Goal: Communication & Community: Share content

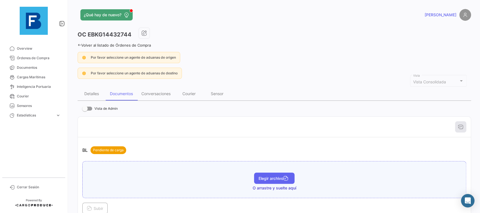
scroll to position [126, 0]
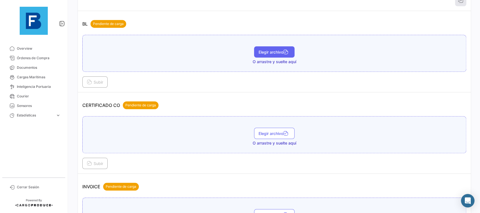
click at [266, 56] on button "Elegir archivo" at bounding box center [274, 51] width 40 height 11
click at [95, 83] on span "Subir" at bounding box center [95, 82] width 16 height 5
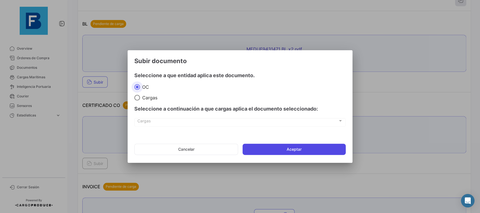
click at [278, 146] on button "Aceptar" at bounding box center [293, 149] width 103 height 11
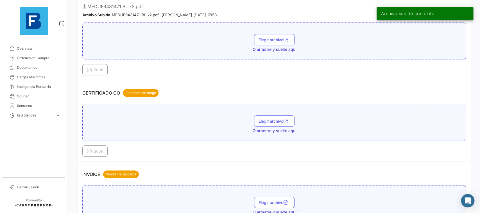
scroll to position [190, 0]
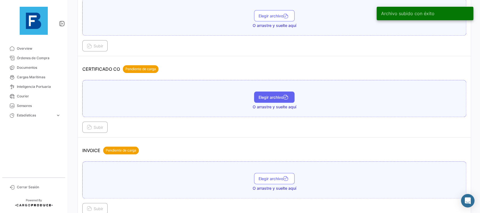
click at [270, 96] on span "Elegir archivo" at bounding box center [273, 97] width 31 height 5
click at [197, 85] on div "MEDUF9431471 CO.pdf Elegir archivo" at bounding box center [274, 98] width 384 height 37
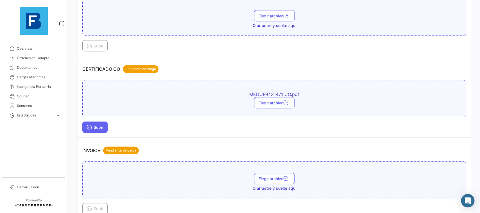
click at [106, 123] on button "Subir" at bounding box center [94, 127] width 25 height 11
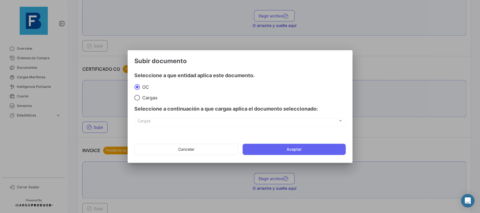
click at [263, 157] on mat-dialog-actions "Cancelar Aceptar" at bounding box center [239, 149] width 211 height 19
click at [259, 144] on button "Aceptar" at bounding box center [293, 149] width 103 height 11
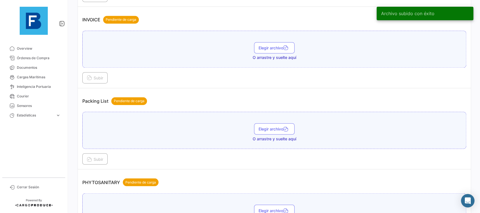
scroll to position [379, 0]
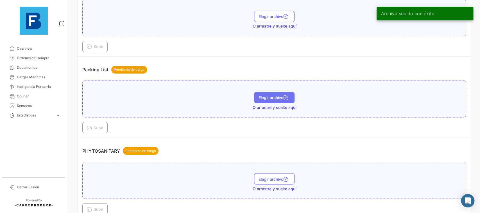
click at [279, 99] on span "Elegir archivo" at bounding box center [273, 97] width 31 height 5
click at [100, 127] on span "Subir" at bounding box center [95, 127] width 16 height 5
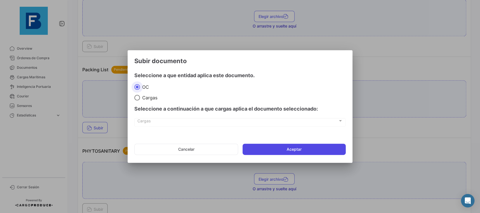
click at [261, 146] on button "Aceptar" at bounding box center [293, 149] width 103 height 11
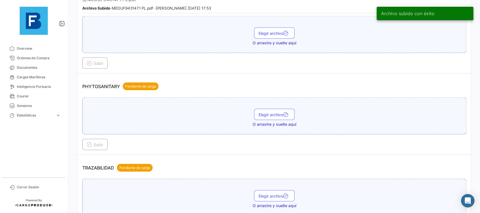
scroll to position [474, 0]
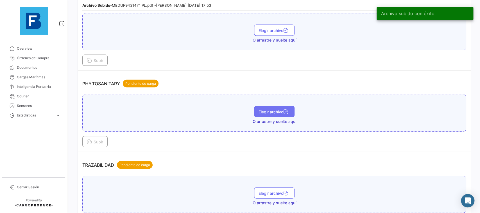
click at [269, 112] on span "Elegir archivo" at bounding box center [273, 111] width 31 height 5
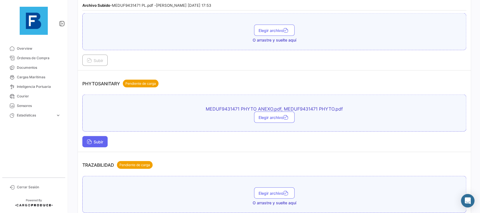
click at [105, 143] on button "Subir" at bounding box center [94, 141] width 25 height 11
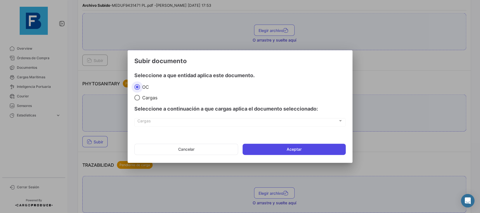
click at [248, 150] on button "Aceptar" at bounding box center [293, 149] width 103 height 11
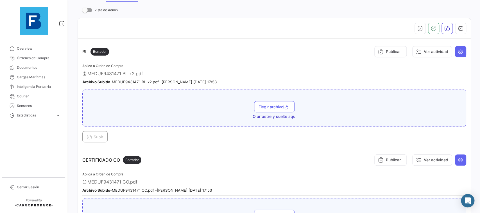
scroll to position [85, 0]
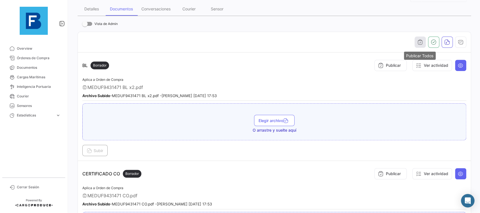
click at [418, 39] on icon "button" at bounding box center [420, 42] width 6 height 6
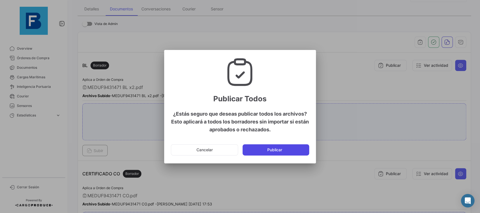
click at [288, 153] on button "Publicar" at bounding box center [275, 149] width 67 height 11
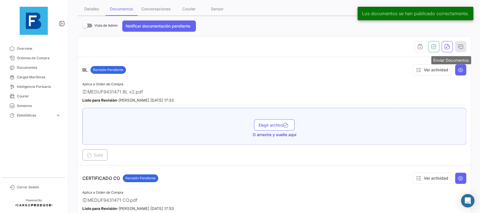
click at [461, 44] on button "button" at bounding box center [460, 46] width 11 height 11
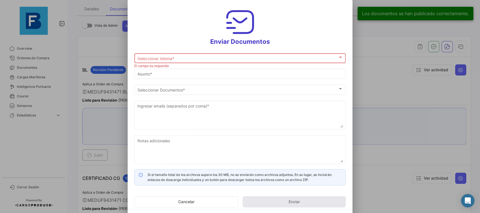
click at [239, 55] on div "Seleccionar Idioma * Seleccionar Idioma *" at bounding box center [239, 57] width 205 height 11
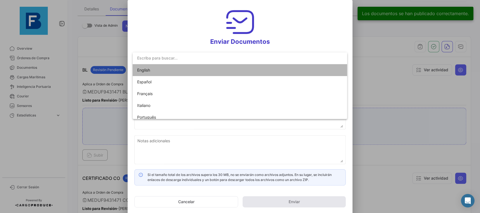
click at [206, 69] on span "English" at bounding box center [176, 70] width 79 height 12
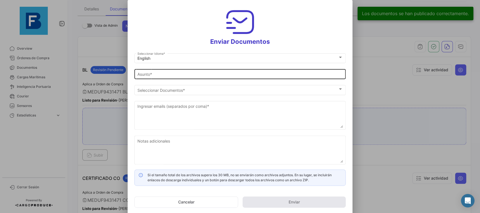
click at [200, 77] on div "Asunto *" at bounding box center [239, 73] width 205 height 11
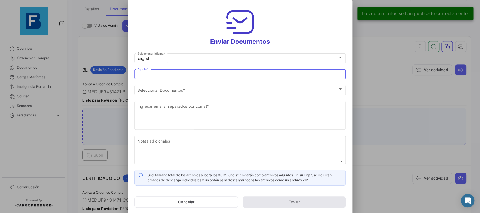
click at [187, 77] on input "Asunto *" at bounding box center [239, 74] width 205 height 5
type input "[PERSON_NAME] has shared the documents of PO # EBKG14432744 with you"
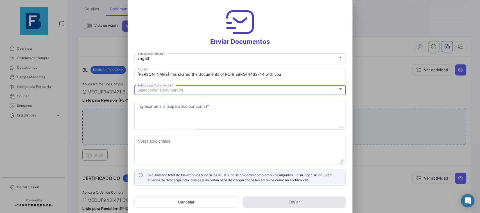
click at [198, 92] on div "Seleccionar Documentos" at bounding box center [237, 90] width 200 height 5
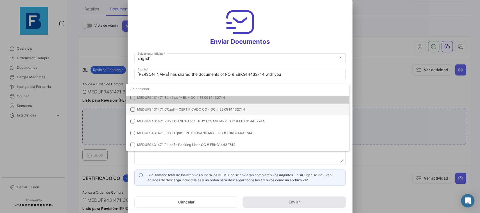
scroll to position [0, 0]
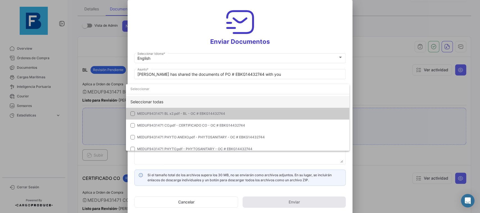
click at [233, 101] on div "Seleccionar todas" at bounding box center [237, 102] width 223 height 12
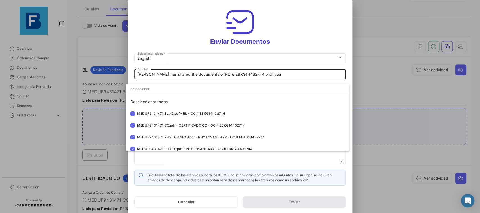
drag, startPoint x: 350, startPoint y: 67, endPoint x: 343, endPoint y: 70, distance: 7.7
click at [350, 67] on div at bounding box center [240, 106] width 480 height 213
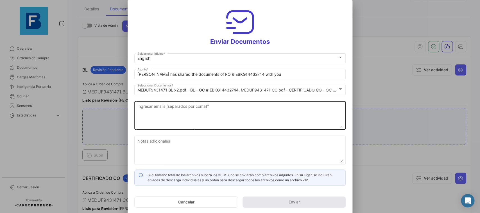
click at [208, 115] on textarea "Ingresar emails (separados por coma) *" at bounding box center [239, 115] width 205 height 25
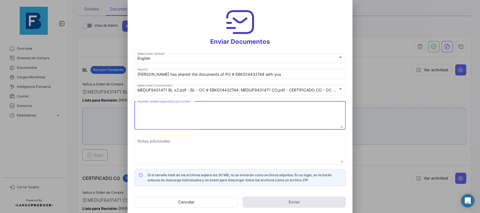
paste textarea "[EMAIL_ADDRESS][DOMAIN_NAME],[EMAIL_ADDRESS][DOMAIN_NAME],[DOMAIN_NAME][EMAIL_A…"
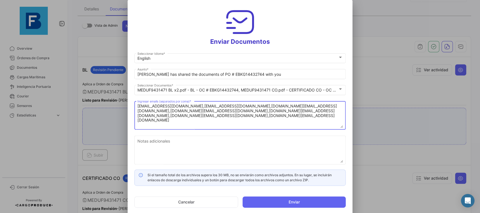
type textarea "[EMAIL_ADDRESS][DOMAIN_NAME],[EMAIL_ADDRESS][DOMAIN_NAME],[DOMAIN_NAME][EMAIL_A…"
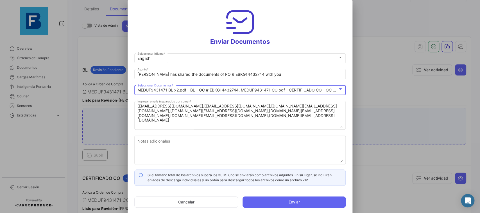
click at [341, 90] on div at bounding box center [339, 89] width 5 height 4
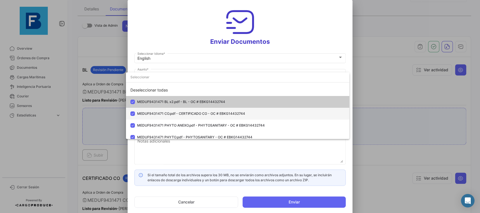
scroll to position [16, 0]
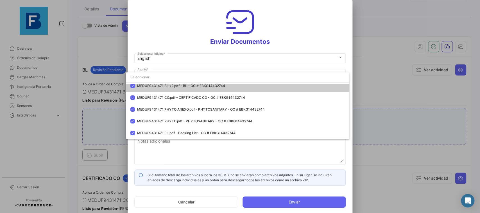
click at [349, 41] on div at bounding box center [240, 106] width 480 height 213
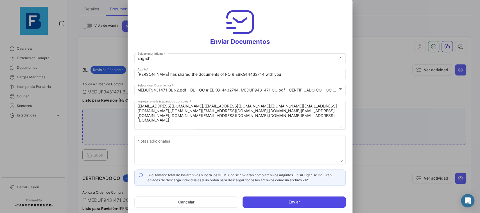
click at [278, 204] on button "Enviar" at bounding box center [293, 202] width 103 height 11
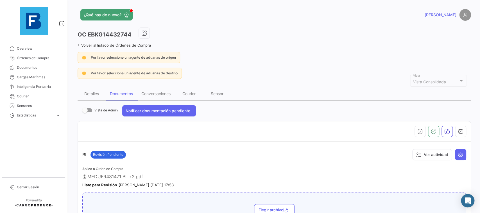
scroll to position [31, 0]
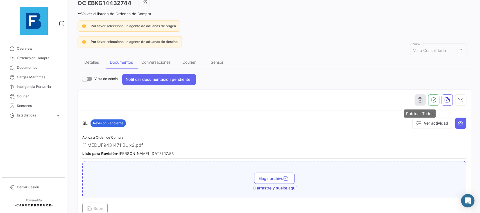
click at [423, 97] on button "button" at bounding box center [419, 99] width 11 height 11
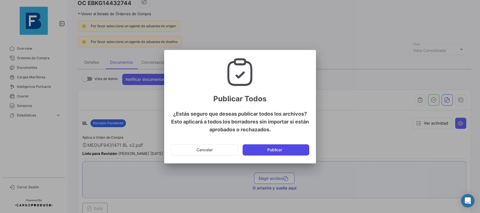
click at [279, 149] on button "Publicar" at bounding box center [275, 149] width 67 height 11
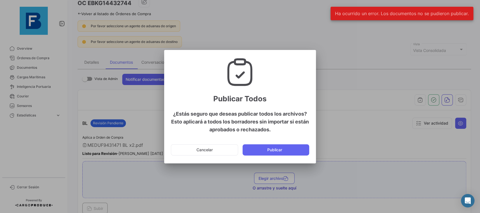
click at [372, 55] on div at bounding box center [240, 106] width 480 height 213
click at [188, 144] on button "Cancelar" at bounding box center [204, 149] width 67 height 11
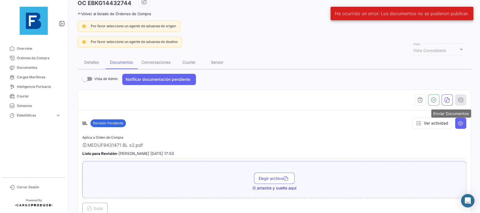
click at [462, 95] on button "button" at bounding box center [460, 99] width 11 height 11
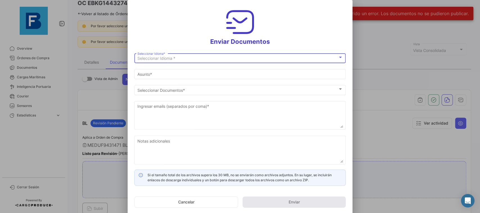
click at [212, 55] on div "Seleccionar Idioma * Seleccionar Idioma *" at bounding box center [239, 57] width 205 height 11
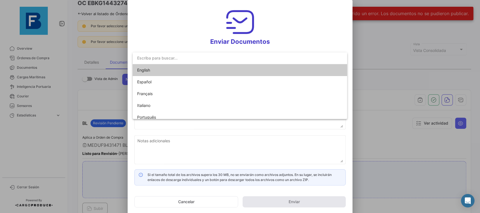
click at [202, 65] on span "English" at bounding box center [176, 70] width 79 height 12
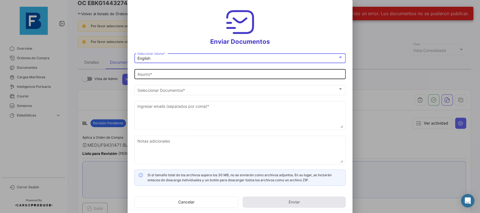
click at [198, 75] on input "Asunto *" at bounding box center [239, 74] width 205 height 5
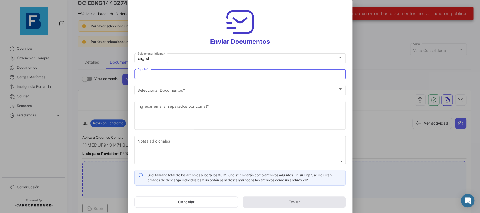
click at [195, 73] on input "Asunto *" at bounding box center [239, 74] width 205 height 5
type input "[PERSON_NAME] has shared the documents of PO # EBKG14432744 with you"
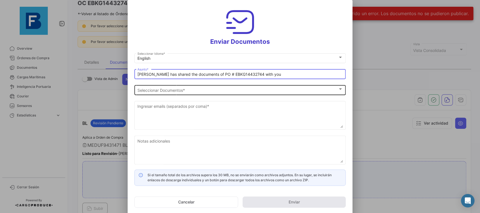
click at [183, 90] on span "Seleccionar Documentos" at bounding box center [237, 90] width 200 height 5
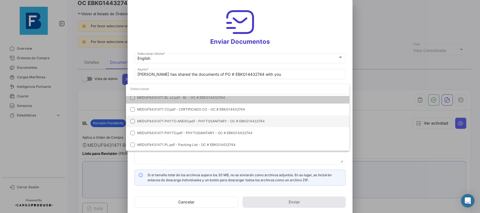
scroll to position [0, 0]
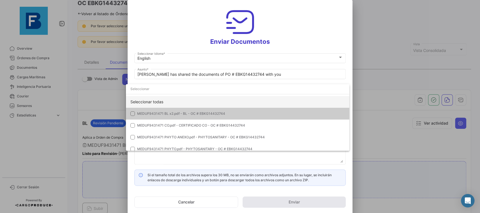
click at [241, 101] on div "Seleccionar todas" at bounding box center [237, 102] width 223 height 12
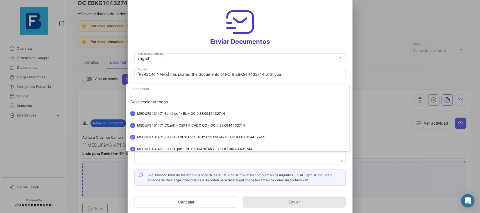
click at [349, 72] on div at bounding box center [240, 106] width 480 height 213
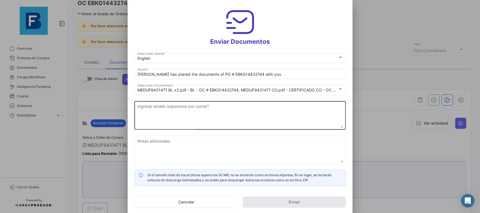
click at [230, 107] on textarea "Ingresar emails (separados por coma) *" at bounding box center [239, 115] width 205 height 25
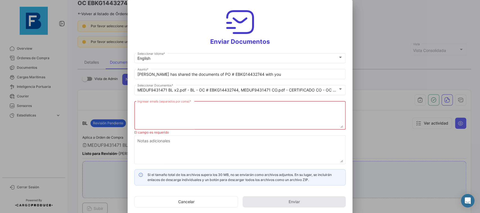
paste textarea "[EMAIL_ADDRESS][DOMAIN_NAME],[DOMAIN_NAME][EMAIL_ADDRESS][DOMAIN_NAME],[DOMAIN_…"
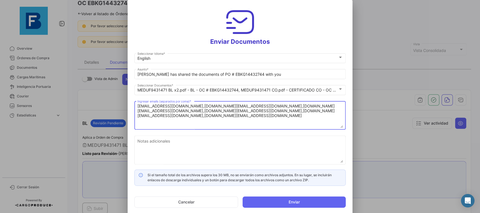
type textarea "[EMAIL_ADDRESS][DOMAIN_NAME],[DOMAIN_NAME][EMAIL_ADDRESS][DOMAIN_NAME],[DOMAIN_…"
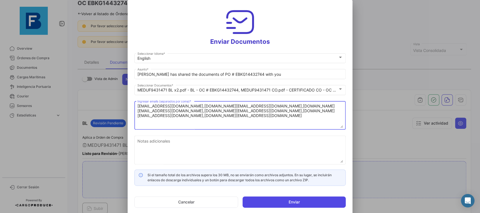
click at [315, 201] on button "Enviar" at bounding box center [293, 202] width 103 height 11
